Goal: Task Accomplishment & Management: Use online tool/utility

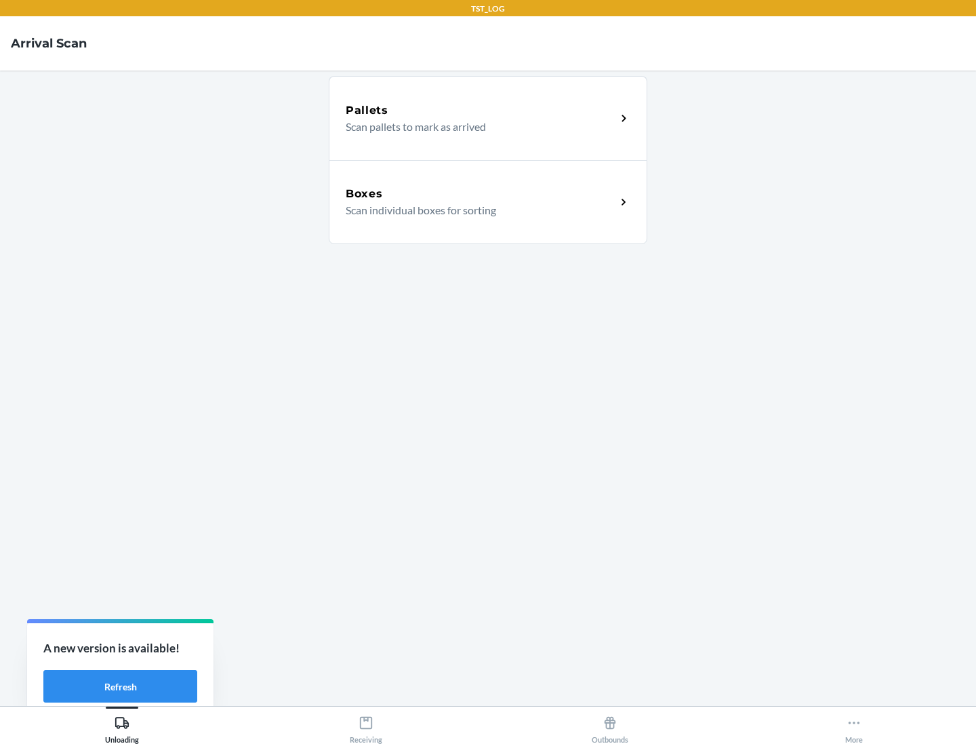
click at [481, 194] on div "Boxes" at bounding box center [481, 194] width 270 height 16
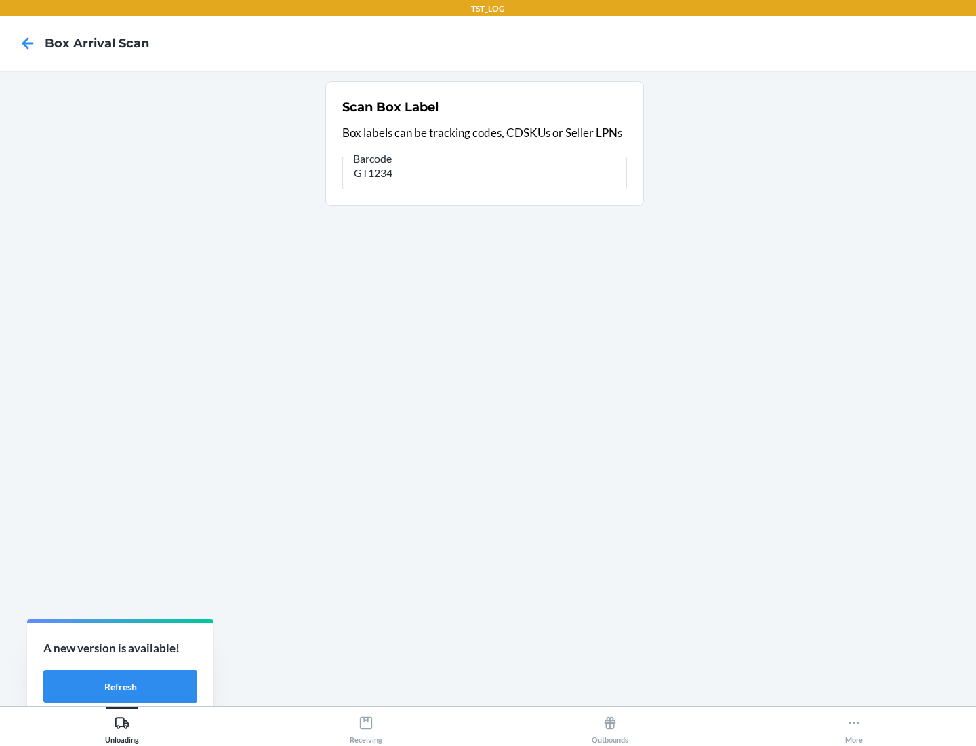
type input "GT1234"
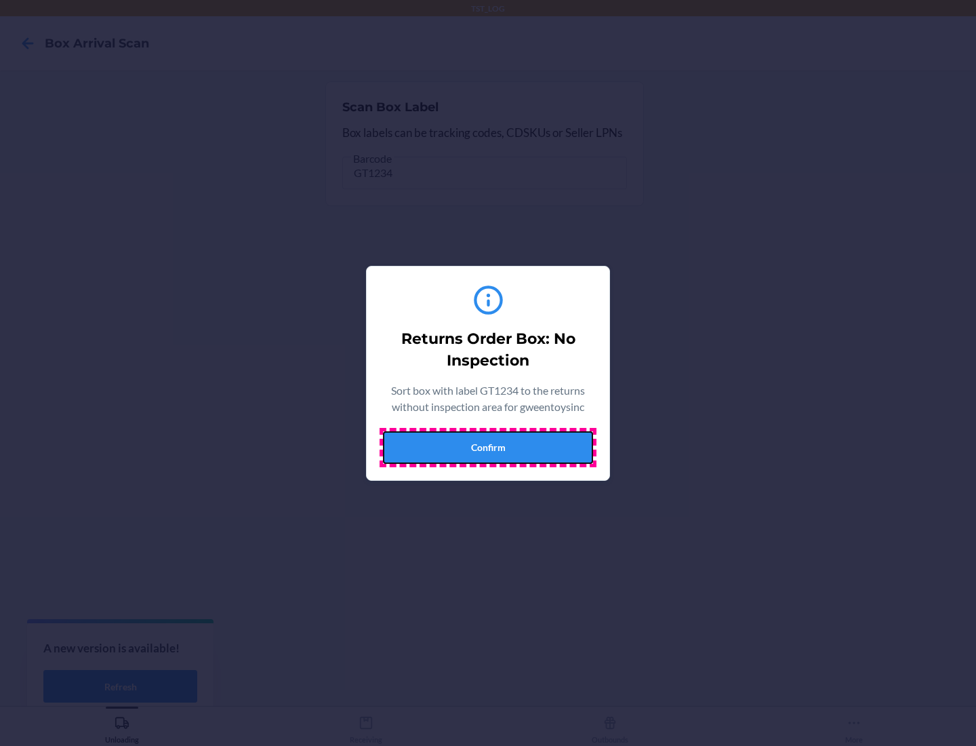
click at [488, 447] on button "Confirm" at bounding box center [488, 447] width 210 height 33
